Goal: Navigation & Orientation: Find specific page/section

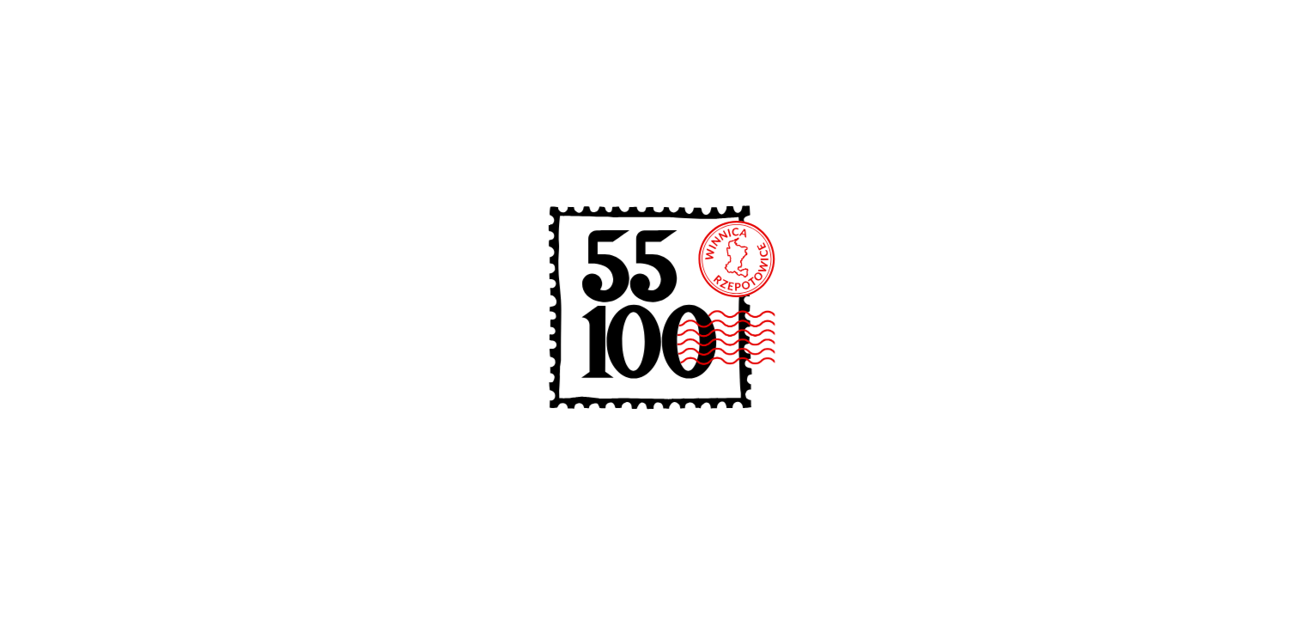
click at [688, 323] on image at bounding box center [772, 337] width 193 height 57
click at [638, 289] on icon at bounding box center [652, 265] width 47 height 72
drag, startPoint x: 701, startPoint y: 224, endPoint x: 693, endPoint y: 235, distance: 14.1
click at [694, 234] on icon at bounding box center [653, 311] width 275 height 275
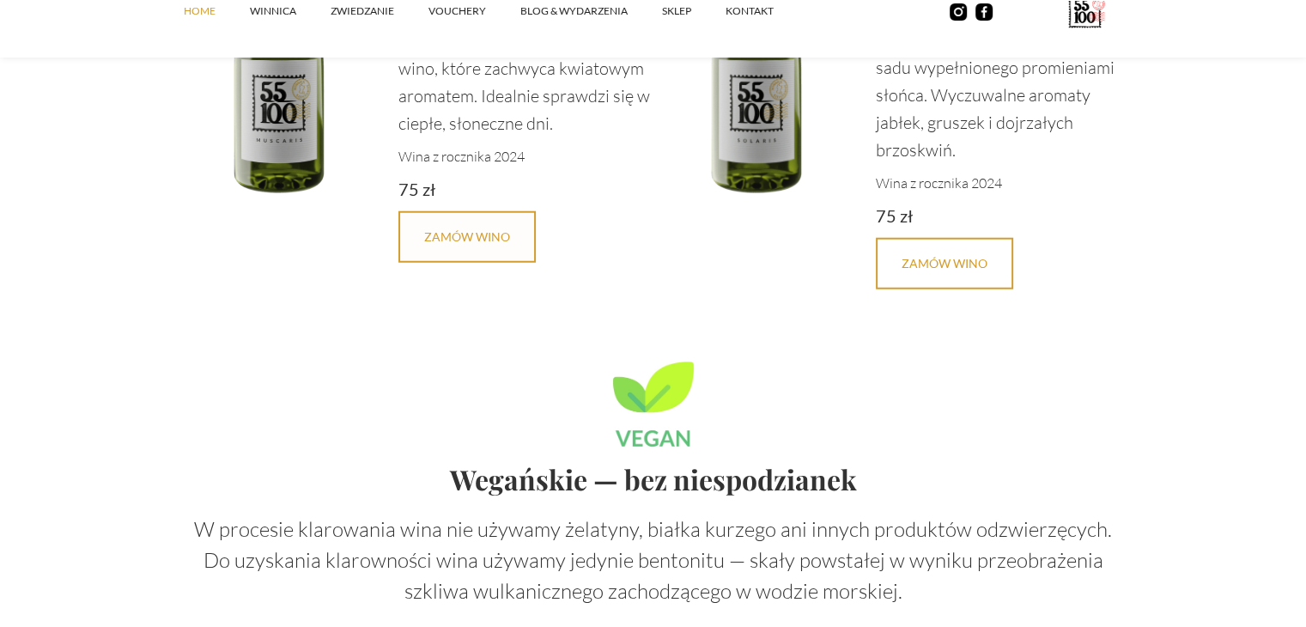
scroll to position [4464, 0]
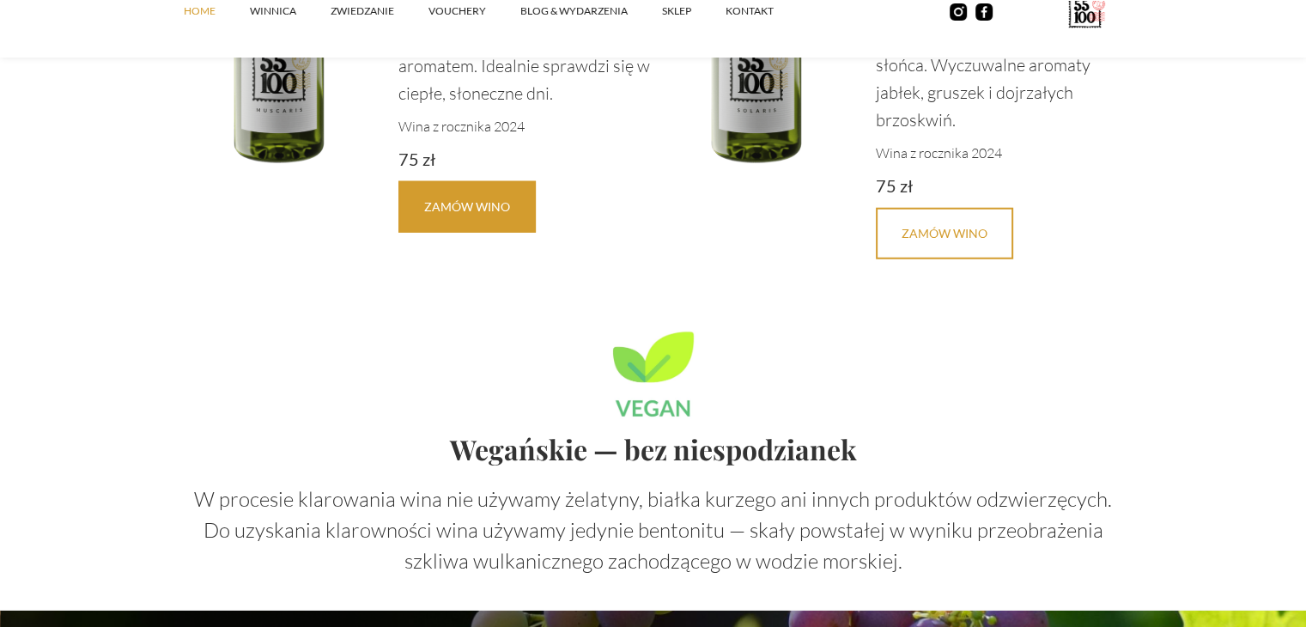
click at [491, 212] on link "Zamów Wino" at bounding box center [466, 207] width 137 height 52
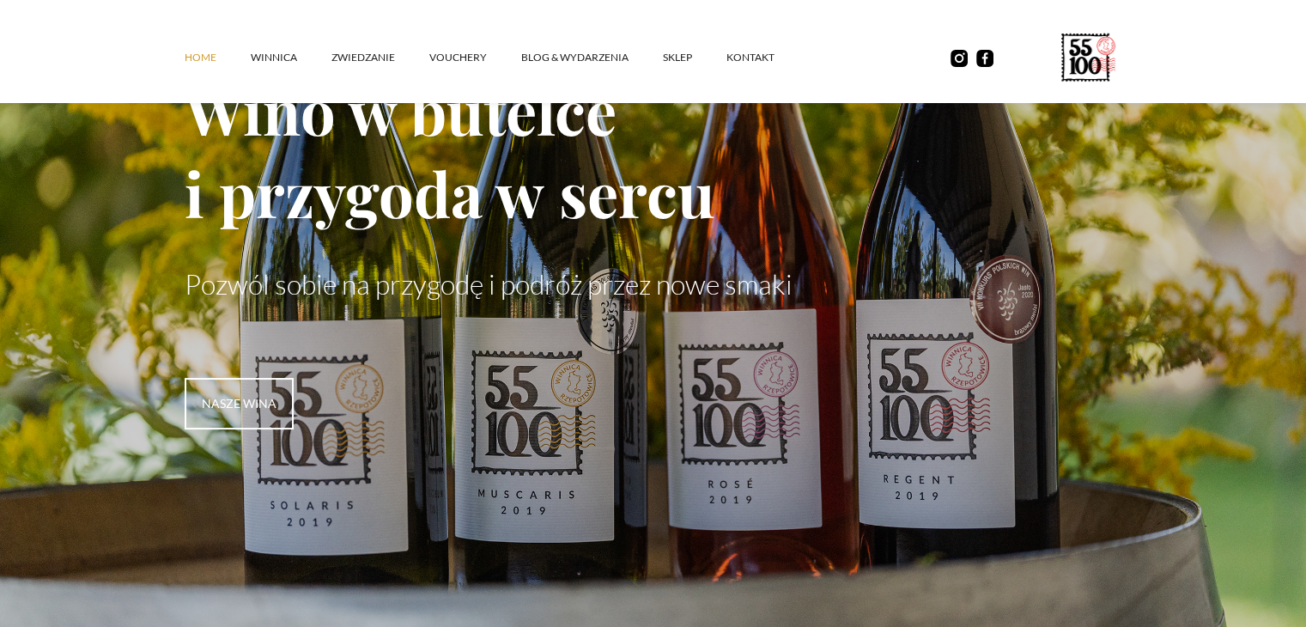
scroll to position [258, 0]
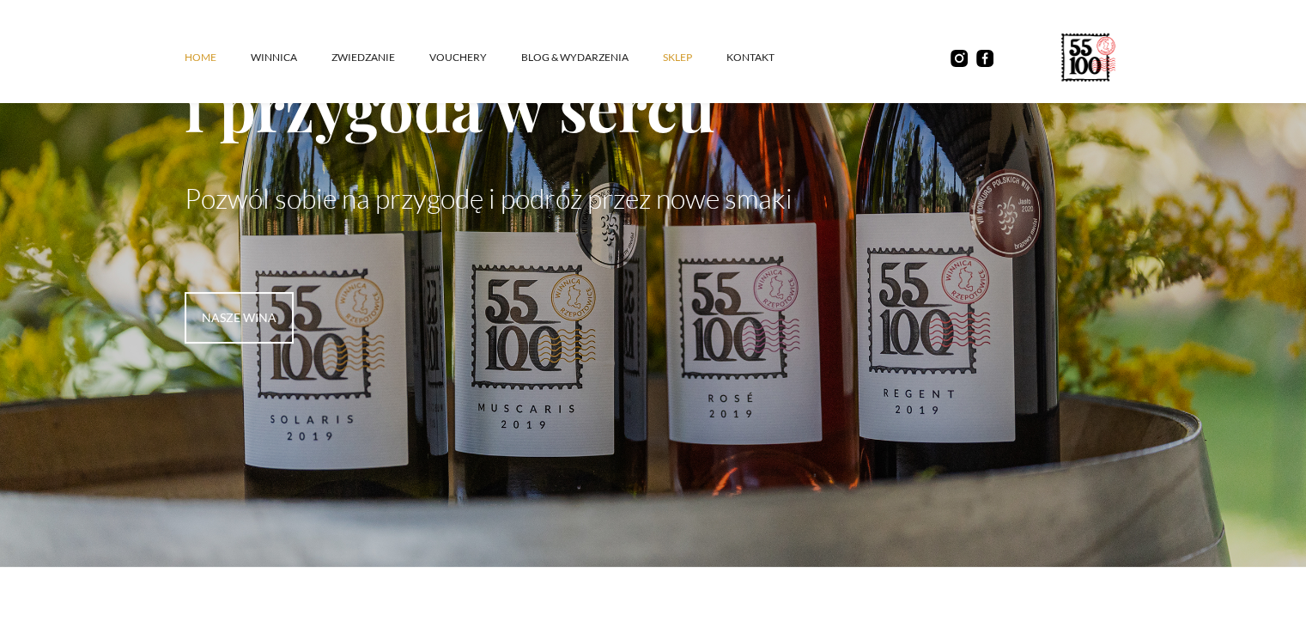
click at [676, 58] on link "SKLEP" at bounding box center [695, 58] width 64 height 52
